Goal: Navigation & Orientation: Find specific page/section

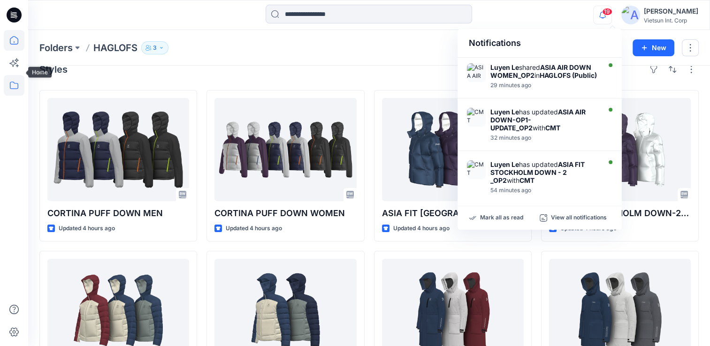
drag, startPoint x: 0, startPoint y: 0, endPoint x: 17, endPoint y: 42, distance: 45.5
click at [17, 42] on icon at bounding box center [14, 40] width 21 height 21
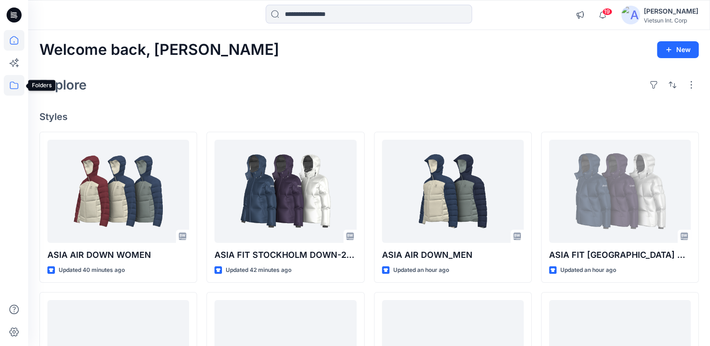
click at [17, 92] on icon at bounding box center [14, 85] width 21 height 21
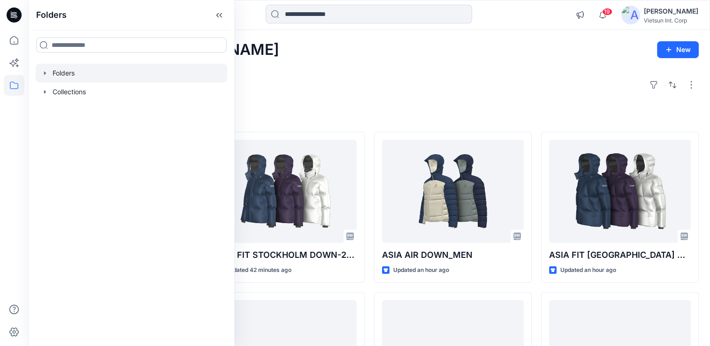
click at [44, 74] on icon "button" at bounding box center [45, 72] width 2 height 3
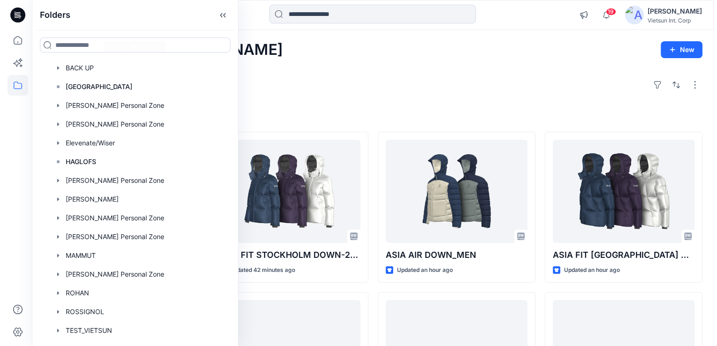
scroll to position [141, 0]
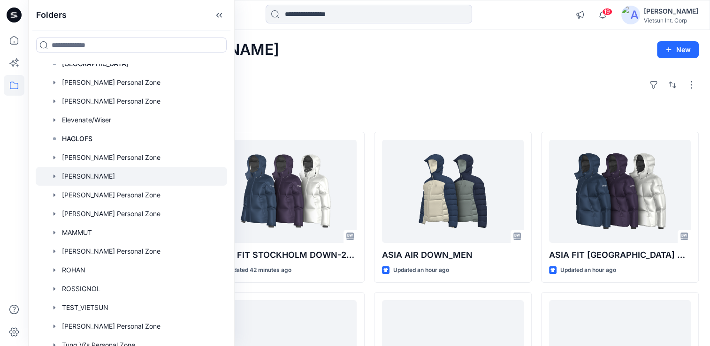
click at [96, 178] on div at bounding box center [131, 176] width 191 height 19
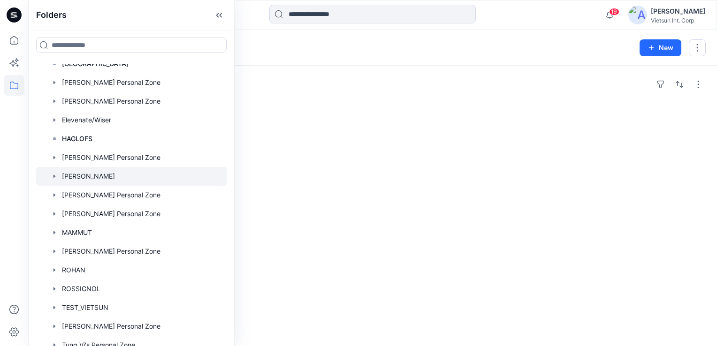
click at [55, 179] on icon "button" at bounding box center [55, 177] width 8 height 8
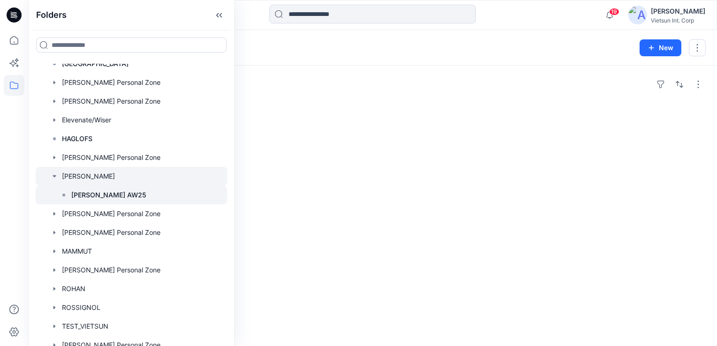
click at [99, 192] on p "[PERSON_NAME] AW25" at bounding box center [108, 195] width 75 height 11
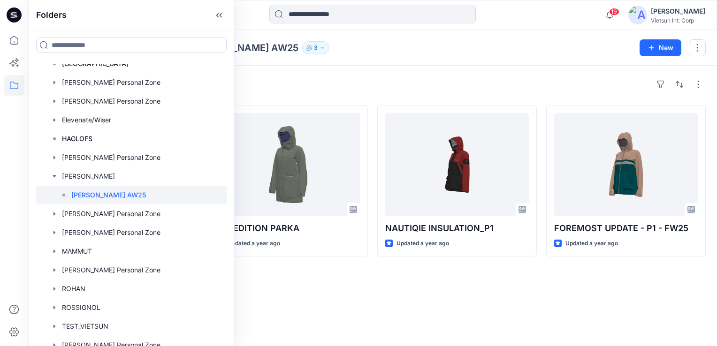
click at [521, 301] on div "Styles A252151003_CREW JACKET_P1 Updated a year ago EXPEDITION PARKA Updated a …" at bounding box center [372, 206] width 689 height 281
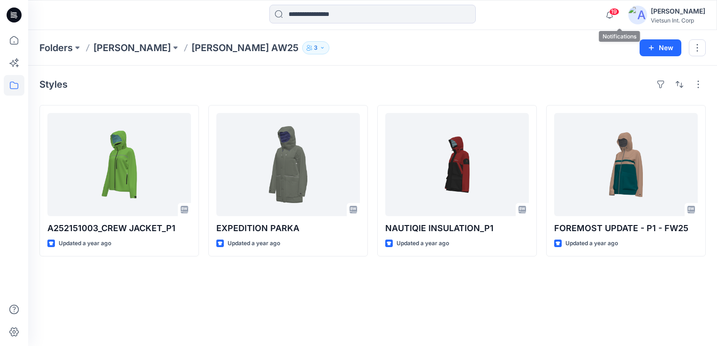
click at [619, 11] on span "19" at bounding box center [614, 12] width 10 height 8
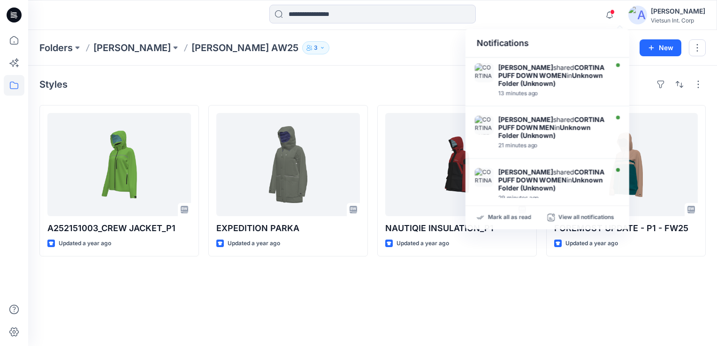
click at [534, 315] on div "Styles A252151003_CREW JACKET_P1 Updated a year ago EXPEDITION PARKA Updated a …" at bounding box center [372, 206] width 689 height 281
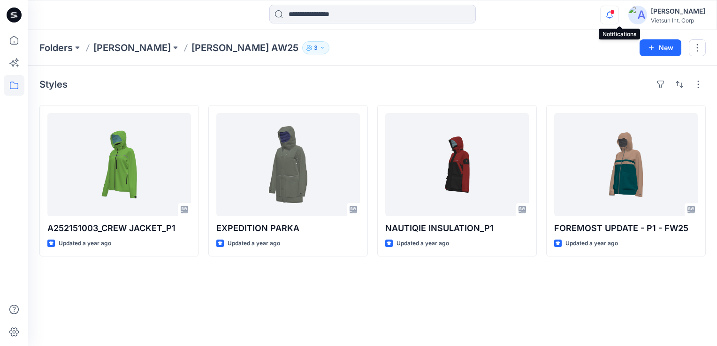
click at [618, 15] on icon "button" at bounding box center [609, 15] width 18 height 19
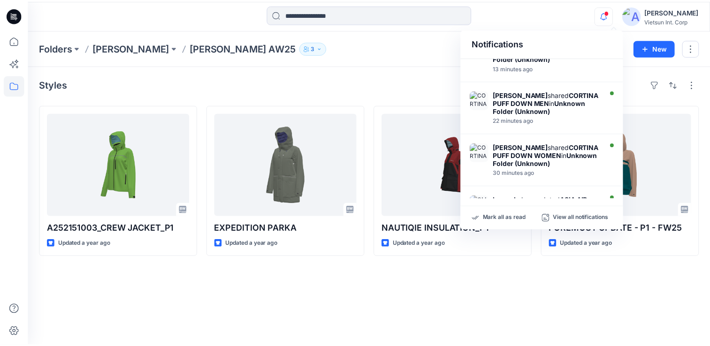
scroll to position [47, 0]
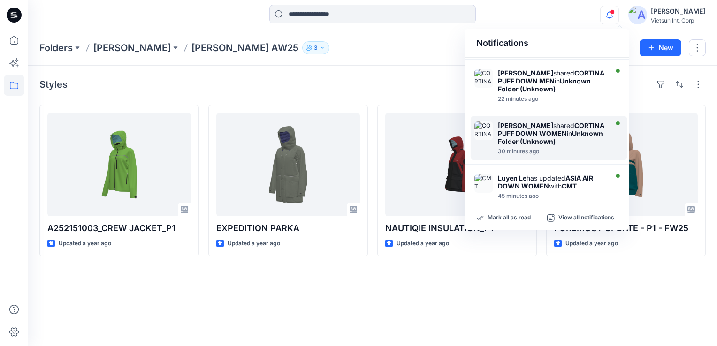
click at [526, 130] on strong "CORTINA PUFF DOWN WOMEN" at bounding box center [551, 129] width 106 height 16
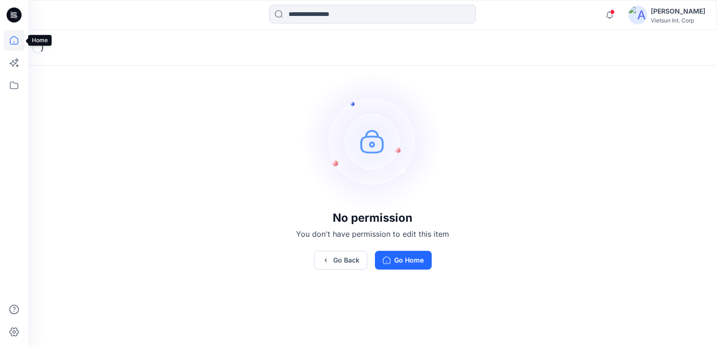
click at [10, 41] on icon at bounding box center [14, 40] width 8 height 8
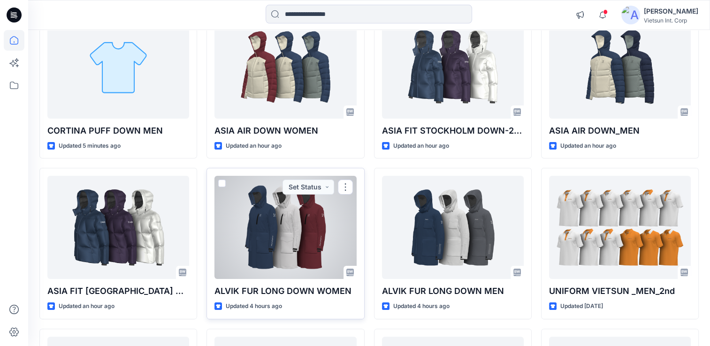
scroll to position [141, 0]
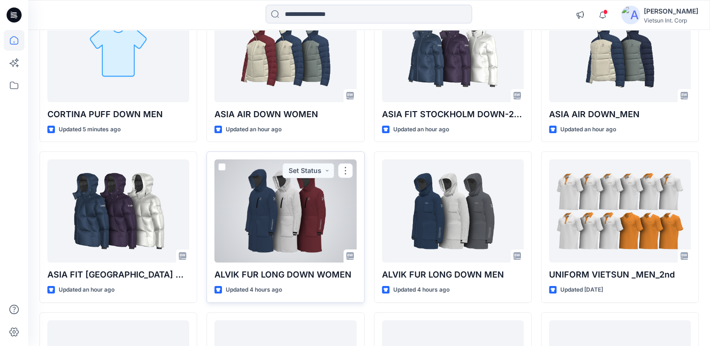
click at [301, 214] on div at bounding box center [285, 210] width 142 height 103
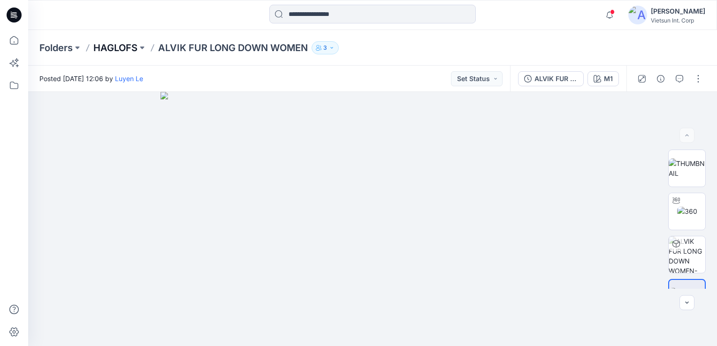
click at [111, 46] on p "HAGLOFS" at bounding box center [115, 47] width 44 height 13
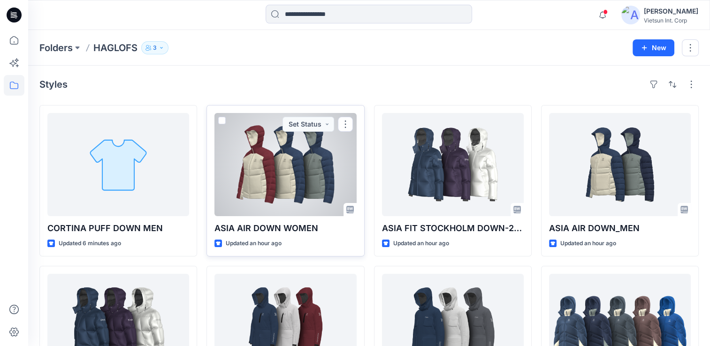
click at [298, 173] on div at bounding box center [285, 164] width 142 height 103
